Goal: Find specific page/section: Find specific page/section

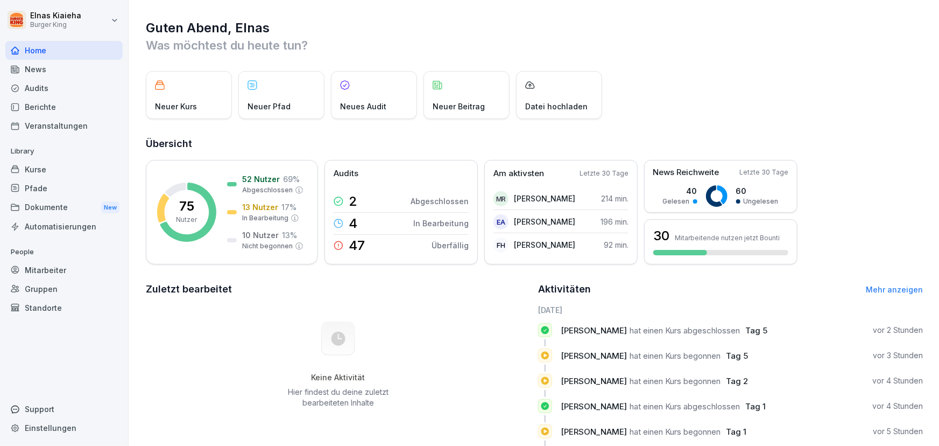
click at [35, 103] on div "Berichte" at bounding box center [63, 106] width 117 height 19
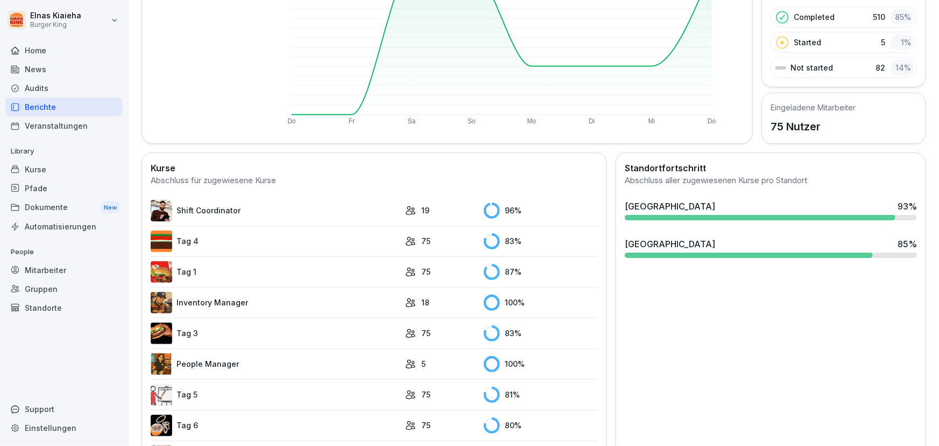
scroll to position [209, 0]
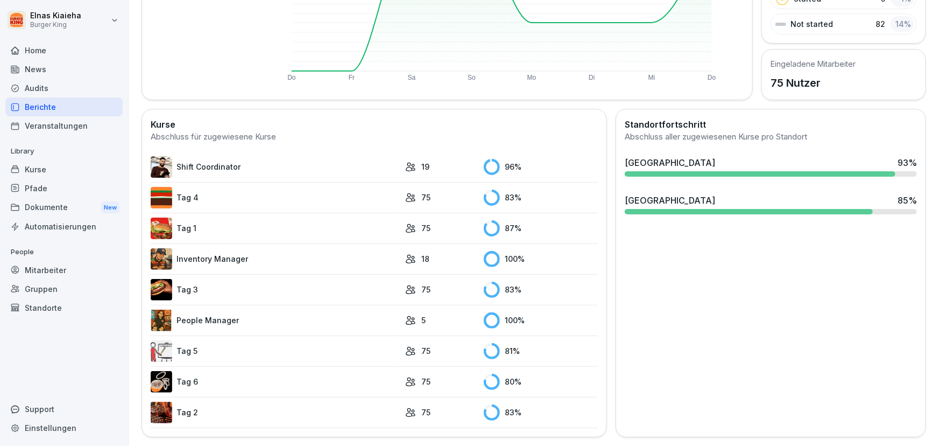
click at [238, 348] on link "Tag 5" at bounding box center [275, 351] width 249 height 22
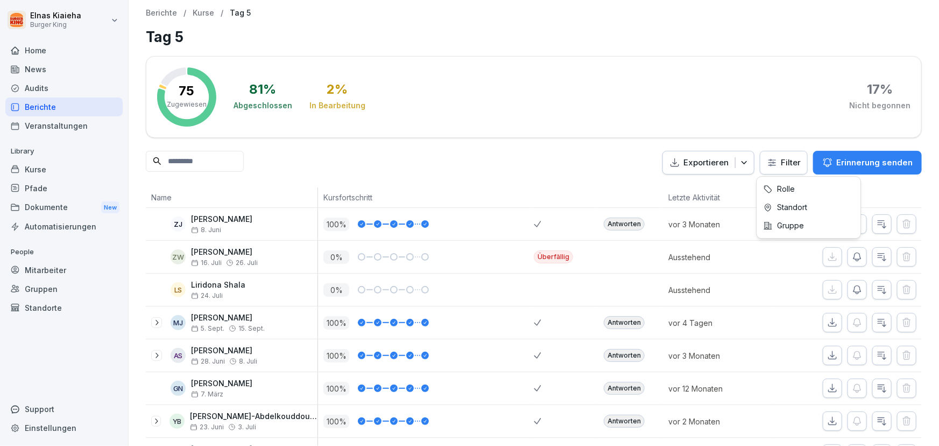
click at [773, 159] on html "Elnas Kiaieha Burger King Home News Audits Berichte Veranstaltungen Library Kur…" at bounding box center [469, 223] width 939 height 446
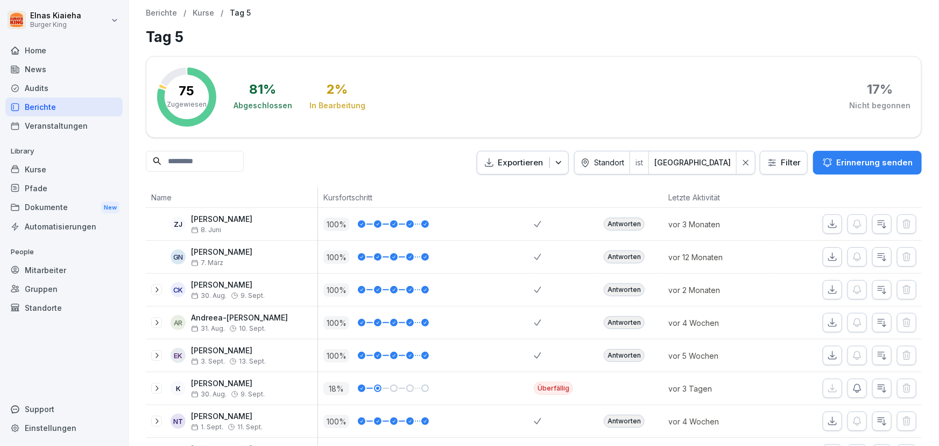
click at [170, 156] on input at bounding box center [195, 161] width 98 height 21
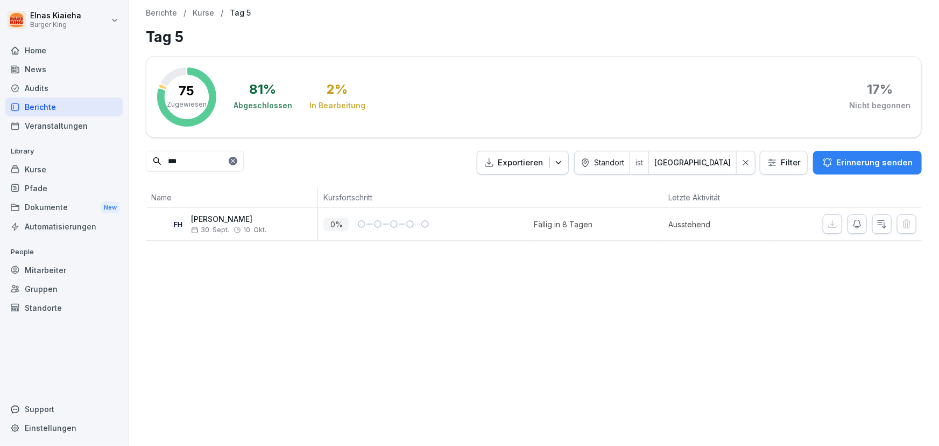
type input "***"
